Goal: Navigation & Orientation: Find specific page/section

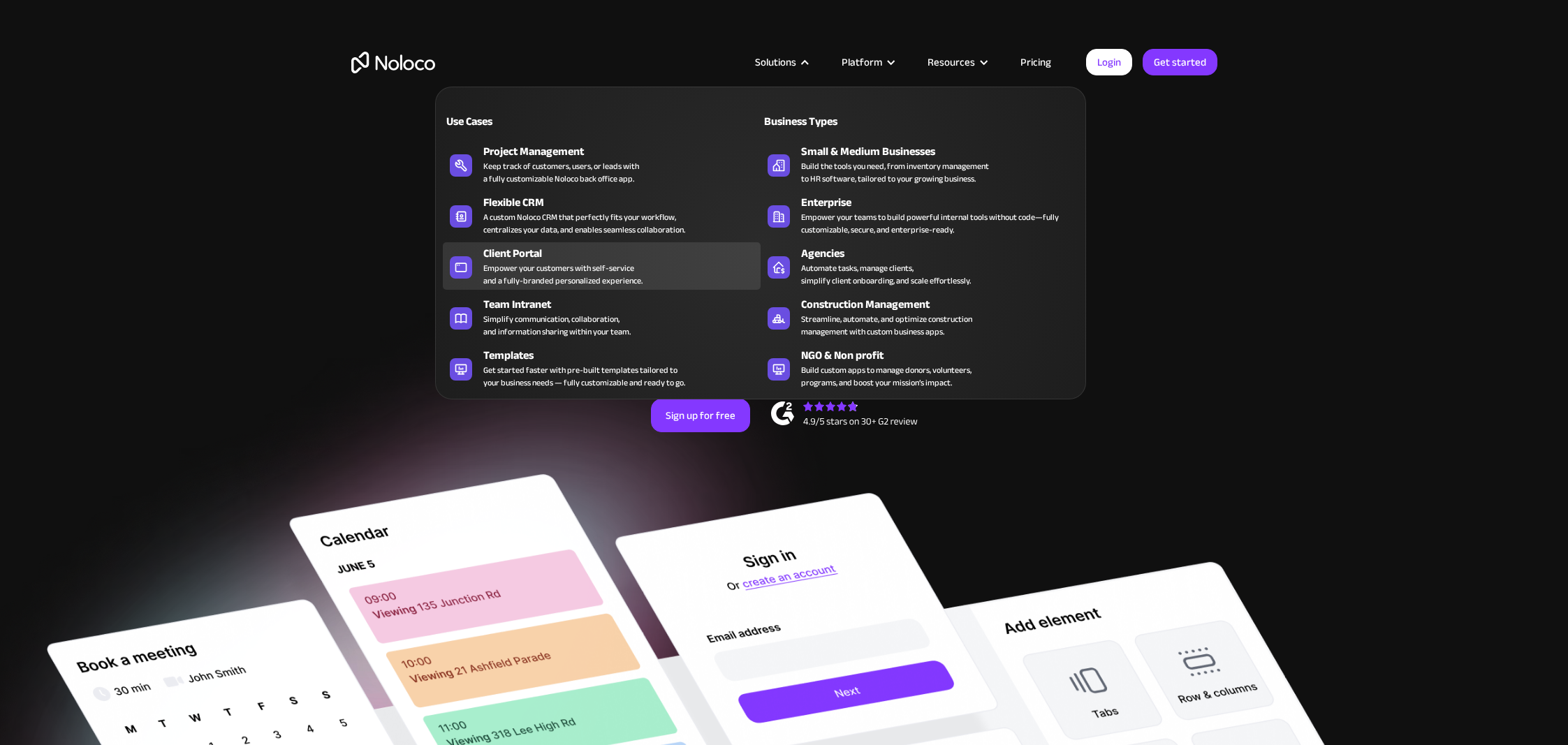
click at [598, 266] on div "Empower your customers with self-service and a fully-branded personalized exper…" at bounding box center [564, 275] width 160 height 26
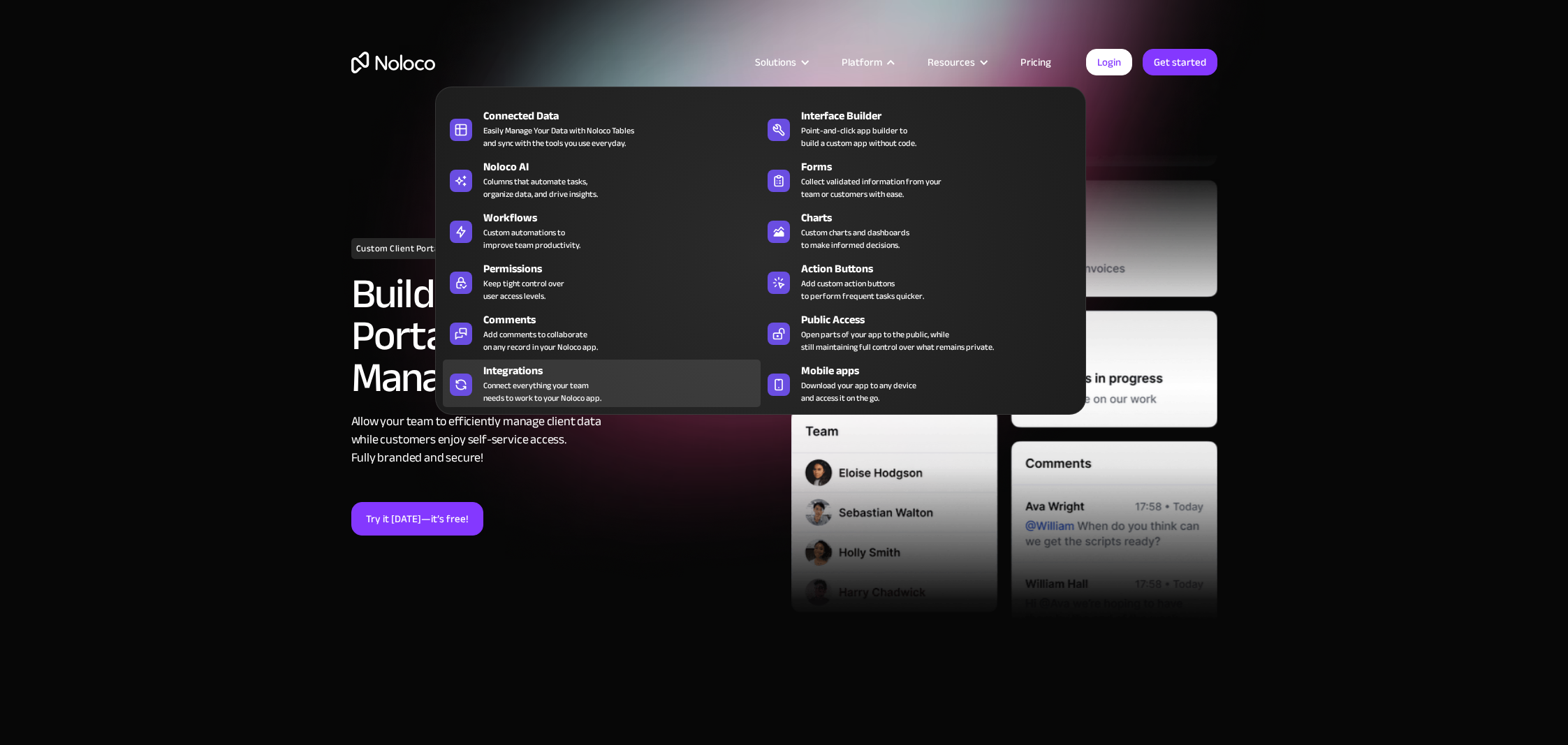
click at [586, 365] on div "Integrations" at bounding box center [626, 371] width 284 height 17
